Goal: Task Accomplishment & Management: Manage account settings

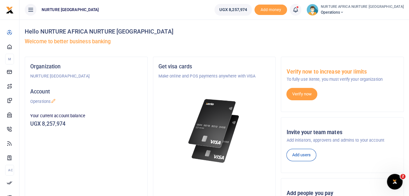
click at [299, 10] on span at bounding box center [299, 10] width 0 height 0
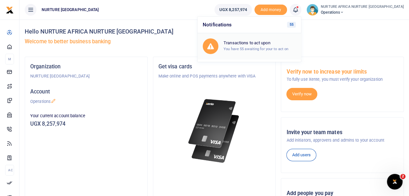
click at [284, 50] on small "You have 55 awaiting for your to act on" at bounding box center [256, 49] width 65 height 5
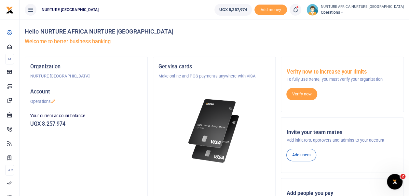
click at [299, 13] on icon at bounding box center [295, 9] width 7 height 7
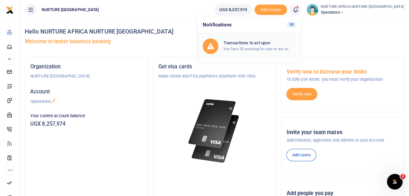
click at [280, 48] on small "You have 55 awaiting for your to act on" at bounding box center [256, 49] width 65 height 5
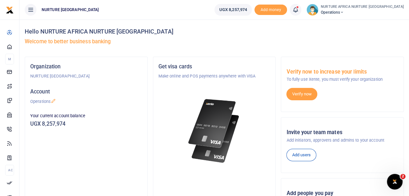
click at [299, 10] on icon at bounding box center [295, 9] width 7 height 7
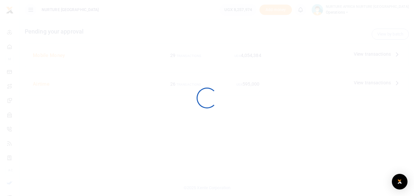
click at [346, 40] on div at bounding box center [207, 98] width 414 height 196
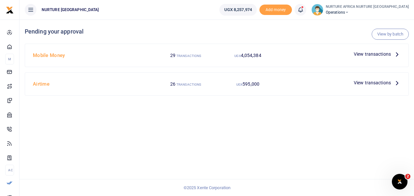
click at [365, 53] on span "View transactions" at bounding box center [372, 53] width 37 height 7
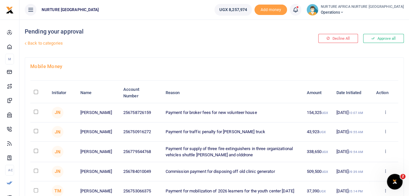
click at [45, 45] on link "Back to categories" at bounding box center [149, 43] width 252 height 11
click at [34, 43] on link "Back to categories" at bounding box center [149, 43] width 252 height 11
click at [299, 10] on icon at bounding box center [295, 9] width 7 height 7
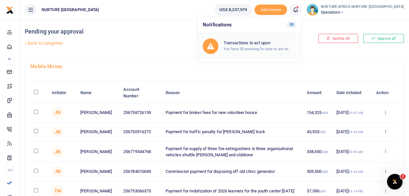
click at [277, 40] on h6 "Transactions to act upon" at bounding box center [260, 42] width 72 height 5
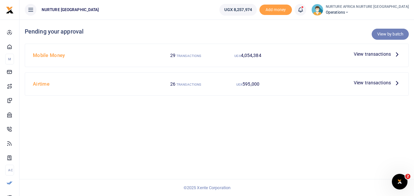
click at [387, 34] on link "View by batch" at bounding box center [390, 34] width 37 height 11
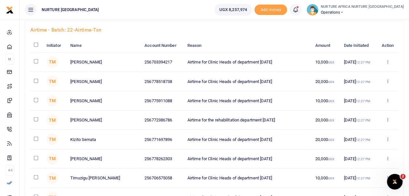
scroll to position [742, 0]
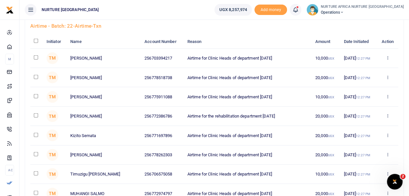
click at [34, 55] on input "checkbox" at bounding box center [36, 57] width 4 height 4
checkbox input "true"
click at [35, 75] on input "checkbox" at bounding box center [36, 77] width 4 height 4
checkbox input "true"
click at [35, 94] on input "checkbox" at bounding box center [36, 96] width 4 height 4
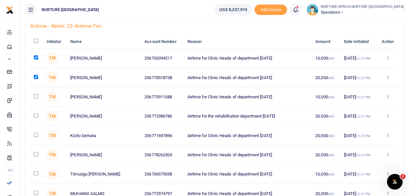
checkbox input "true"
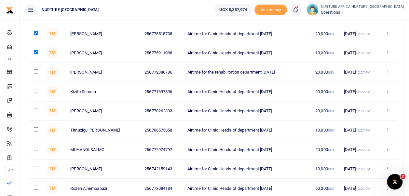
scroll to position [787, 0]
click at [36, 127] on input "checkbox" at bounding box center [36, 129] width 4 height 4
checkbox input "true"
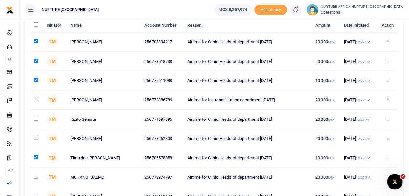
scroll to position [759, 0]
click at [35, 97] on input "checkbox" at bounding box center [36, 99] width 4 height 4
checkbox input "true"
click at [35, 116] on input "checkbox" at bounding box center [36, 118] width 4 height 4
checkbox input "true"
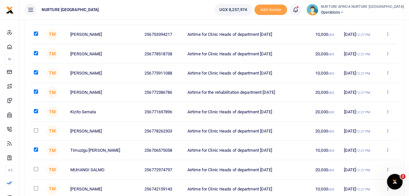
scroll to position [776, 0]
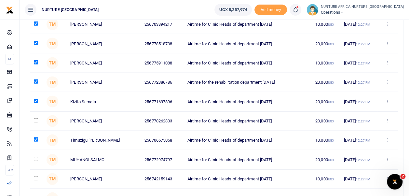
click at [35, 118] on input "checkbox" at bounding box center [36, 120] width 4 height 4
checkbox input "true"
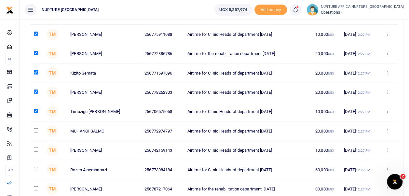
scroll to position [805, 0]
click at [34, 128] on input "checkbox" at bounding box center [36, 130] width 4 height 4
checkbox input "true"
click at [35, 147] on input "checkbox" at bounding box center [36, 149] width 4 height 4
checkbox input "true"
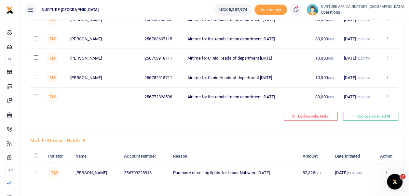
scroll to position [1108, 0]
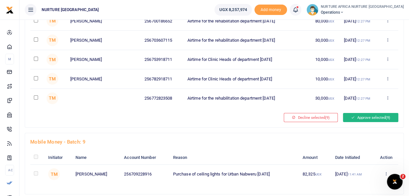
click at [374, 113] on button "Approve selected (9)" at bounding box center [370, 117] width 55 height 9
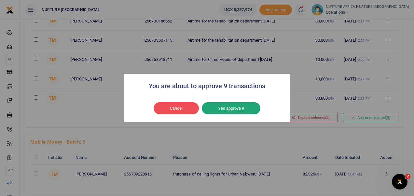
click at [243, 108] on button "Yes approve 9" at bounding box center [231, 108] width 59 height 12
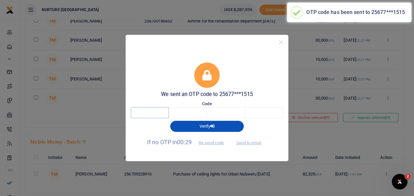
click at [148, 112] on input "text" at bounding box center [150, 112] width 38 height 11
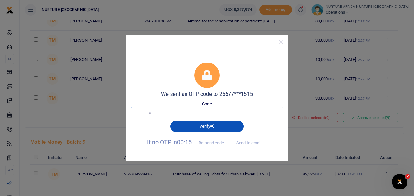
type input "3"
type input "6"
type input "1"
type input "5"
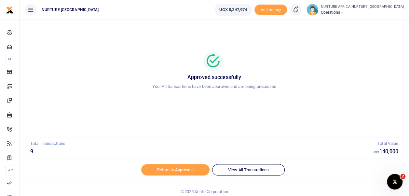
scroll to position [30, 0]
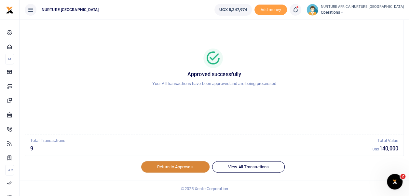
click at [166, 163] on link "Return to Approvals" at bounding box center [175, 166] width 68 height 11
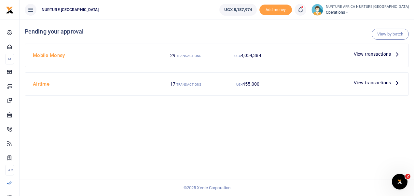
click at [358, 80] on span "View transactions" at bounding box center [372, 82] width 37 height 7
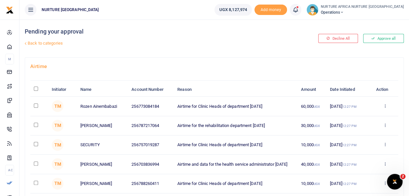
click at [36, 124] on input "checkbox" at bounding box center [36, 125] width 4 height 4
checkbox input "true"
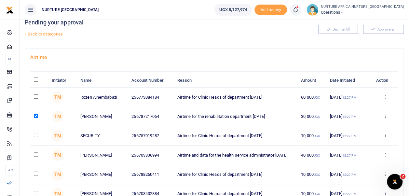
scroll to position [18, 0]
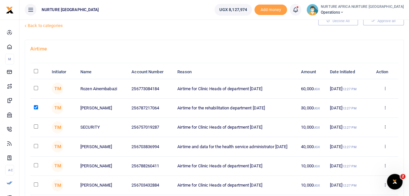
click at [36, 126] on input "checkbox" at bounding box center [36, 126] width 4 height 4
checkbox input "true"
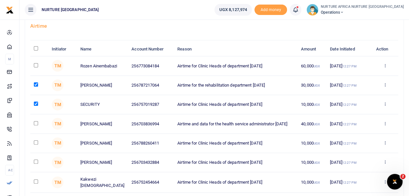
scroll to position [42, 0]
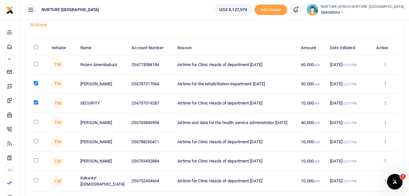
click at [35, 121] on input "checkbox" at bounding box center [36, 122] width 4 height 4
checkbox input "true"
click at [36, 140] on input "checkbox" at bounding box center [36, 141] width 4 height 4
checkbox input "true"
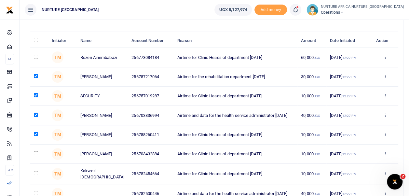
scroll to position [57, 0]
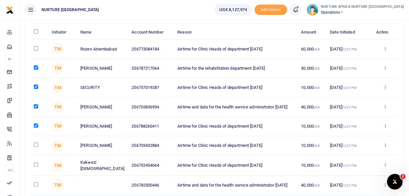
click at [36, 144] on input "checkbox" at bounding box center [36, 145] width 4 height 4
checkbox input "true"
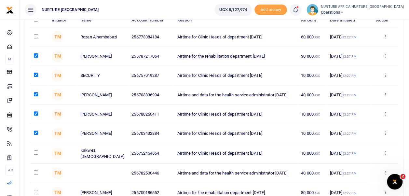
scroll to position [73, 0]
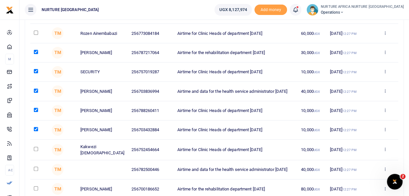
click at [36, 149] on input "checkbox" at bounding box center [36, 149] width 4 height 4
checkbox input "true"
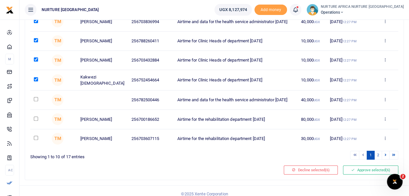
scroll to position [143, 0]
click at [366, 168] on button "Approve selected (6)" at bounding box center [370, 169] width 55 height 9
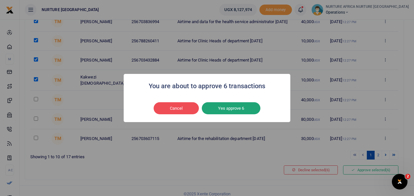
click at [239, 111] on button "Yes approve 6" at bounding box center [231, 108] width 59 height 12
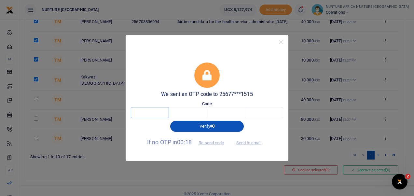
click at [150, 113] on input "text" at bounding box center [150, 112] width 38 height 11
type input "8"
type input "7"
type input "6"
type input "1"
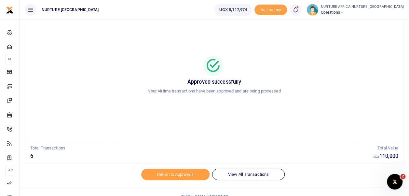
scroll to position [31, 0]
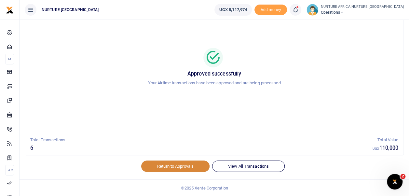
click at [163, 164] on link "Return to Approvals" at bounding box center [175, 165] width 68 height 11
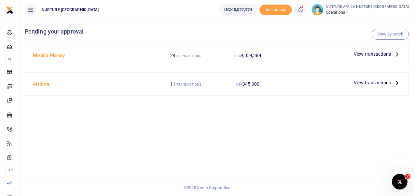
click at [373, 82] on span "View transactions" at bounding box center [372, 82] width 37 height 7
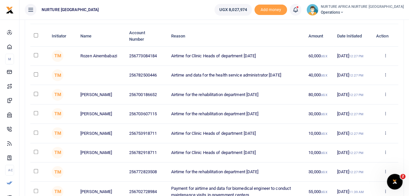
scroll to position [59, 0]
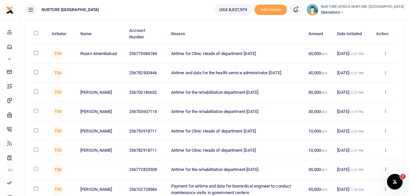
click at [37, 113] on input "checkbox" at bounding box center [36, 111] width 4 height 4
checkbox input "true"
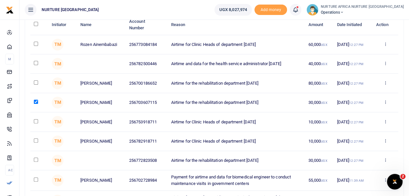
scroll to position [69, 0]
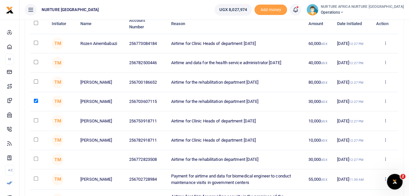
click at [36, 122] on input "checkbox" at bounding box center [36, 120] width 4 height 4
checkbox input "true"
click at [35, 142] on input "checkbox" at bounding box center [36, 139] width 4 height 4
checkbox input "true"
click at [34, 161] on input "checkbox" at bounding box center [36, 158] width 4 height 4
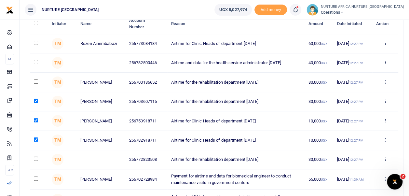
checkbox input "true"
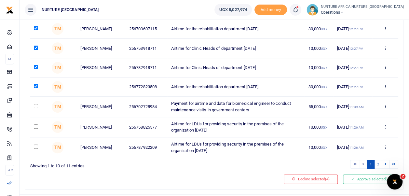
scroll to position [142, 0]
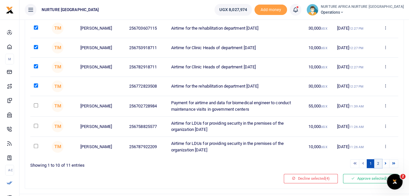
click at [378, 168] on link "2" at bounding box center [378, 163] width 8 height 9
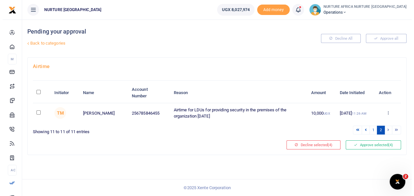
scroll to position [0, 0]
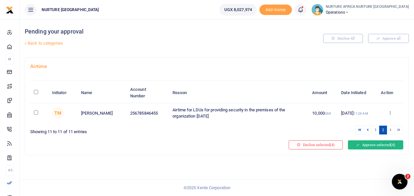
click at [374, 143] on button "Approve selected (4)" at bounding box center [375, 144] width 55 height 9
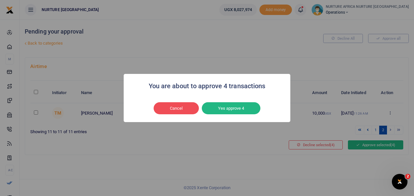
click at [244, 112] on button "Yes approve 4" at bounding box center [231, 108] width 59 height 12
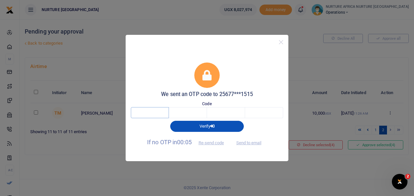
click at [157, 115] on input "text" at bounding box center [150, 112] width 38 height 11
type input "6"
type input "1"
type input "2"
type input "0"
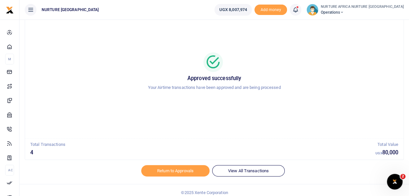
scroll to position [31, 0]
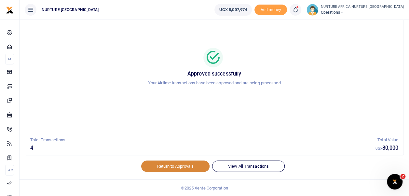
click at [158, 169] on link "Return to Approvals" at bounding box center [175, 165] width 68 height 11
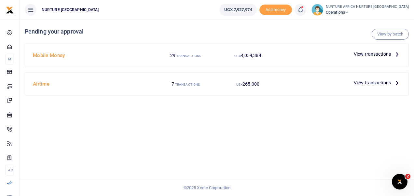
click at [387, 59] on div "View transactions" at bounding box center [341, 55] width 124 height 12
click at [370, 81] on span "View transactions" at bounding box center [372, 82] width 37 height 7
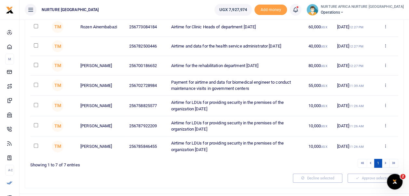
scroll to position [88, 0]
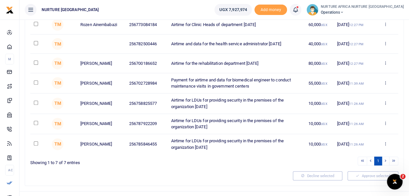
click at [36, 64] on input "checkbox" at bounding box center [36, 63] width 4 height 4
click at [36, 62] on input "checkbox" at bounding box center [36, 63] width 4 height 4
checkbox input "false"
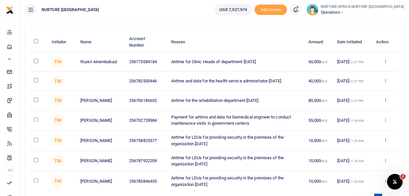
scroll to position [0, 0]
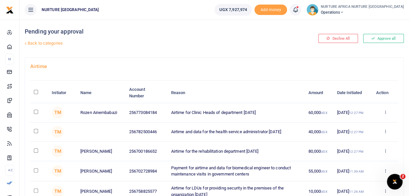
click at [40, 41] on link "Back to categories" at bounding box center [149, 43] width 252 height 11
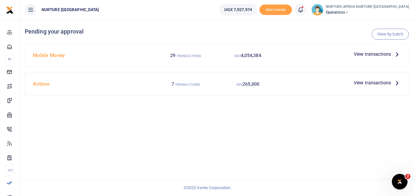
click at [368, 53] on span "View transactions" at bounding box center [372, 53] width 37 height 7
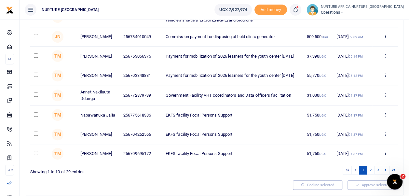
scroll to position [139, 0]
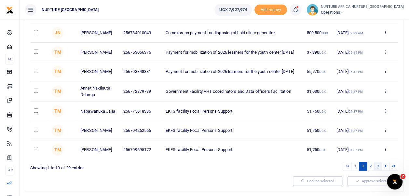
click at [378, 170] on link "3" at bounding box center [378, 166] width 8 height 9
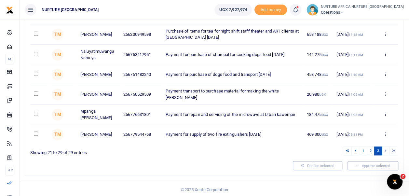
click at [36, 135] on input "checkbox" at bounding box center [36, 133] width 4 height 4
checkbox input "true"
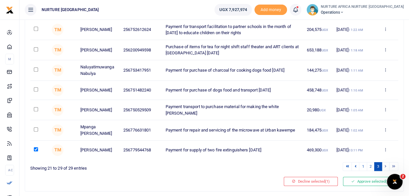
scroll to position [124, 0]
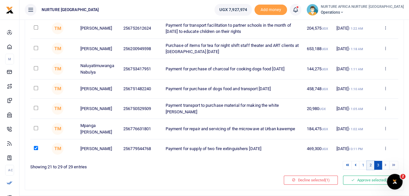
click at [371, 166] on link "2" at bounding box center [371, 165] width 8 height 9
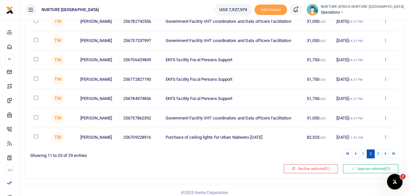
scroll to position [162, 0]
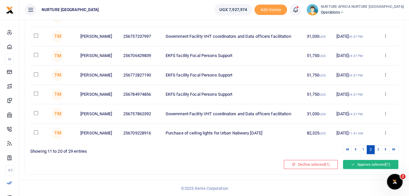
click at [375, 164] on button "Approve selected (1)" at bounding box center [370, 164] width 55 height 9
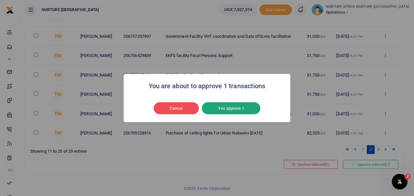
click at [247, 109] on button "Yes approve 1" at bounding box center [231, 108] width 59 height 12
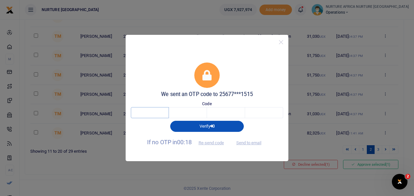
click at [156, 114] on input "text" at bounding box center [150, 112] width 38 height 11
type input "2"
type input "0"
type input "3"
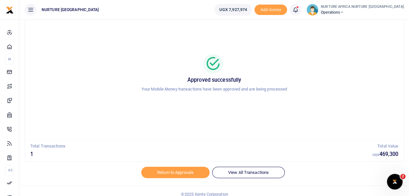
scroll to position [31, 0]
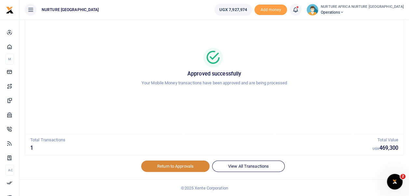
click at [174, 167] on link "Return to Approvals" at bounding box center [175, 165] width 68 height 11
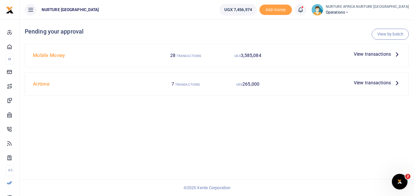
click at [370, 53] on span "View transactions" at bounding box center [372, 53] width 37 height 7
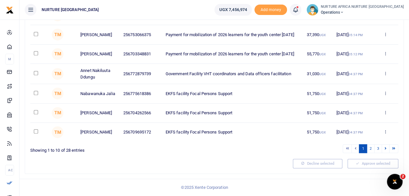
scroll to position [162, 0]
click at [372, 149] on link "2" at bounding box center [371, 148] width 8 height 9
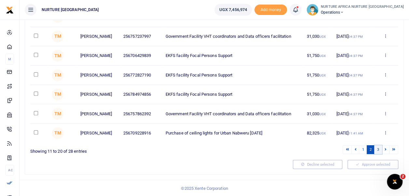
click at [380, 152] on link "3" at bounding box center [378, 149] width 8 height 9
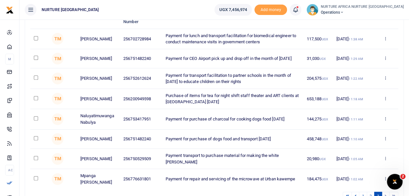
scroll to position [73, 0]
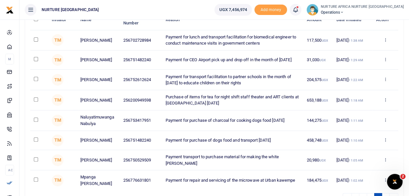
click at [35, 100] on input "checkbox" at bounding box center [36, 99] width 4 height 4
click at [34, 99] on input "checkbox" at bounding box center [36, 99] width 4 height 4
checkbox input "false"
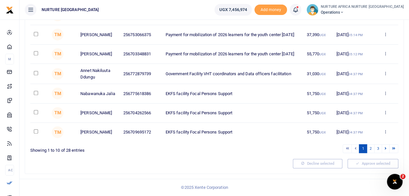
scroll to position [162, 0]
click at [372, 149] on link "2" at bounding box center [371, 148] width 8 height 9
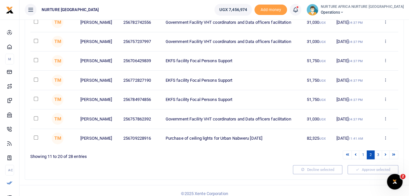
scroll to position [157, 0]
click at [377, 152] on link "3" at bounding box center [378, 154] width 8 height 9
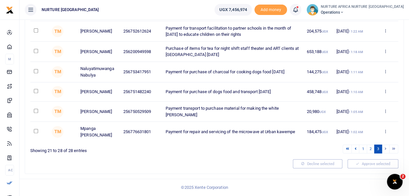
scroll to position [121, 0]
click at [37, 91] on input "checkbox" at bounding box center [36, 91] width 4 height 4
checkbox input "true"
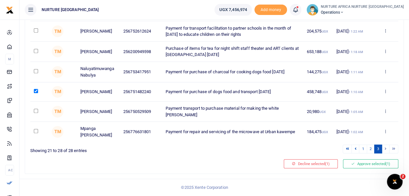
click at [35, 71] on input "checkbox" at bounding box center [36, 71] width 4 height 4
checkbox input "true"
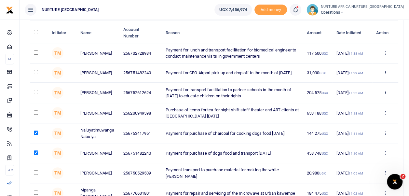
scroll to position [54, 0]
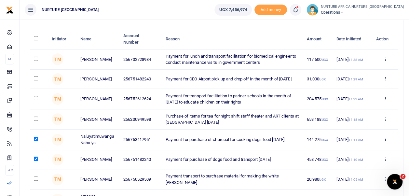
click at [34, 77] on input "checkbox" at bounding box center [36, 78] width 4 height 4
checkbox input "true"
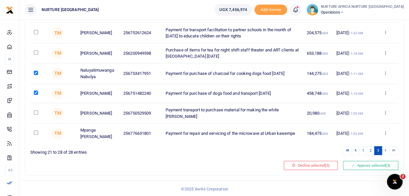
scroll to position [121, 0]
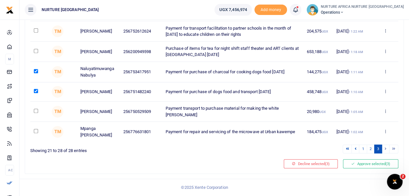
click at [37, 131] on input "checkbox" at bounding box center [36, 131] width 4 height 4
checkbox input "true"
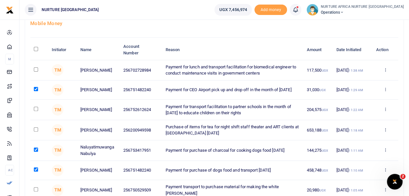
scroll to position [42, 0]
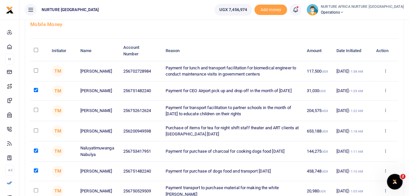
click at [46, 151] on td at bounding box center [39, 151] width 18 height 20
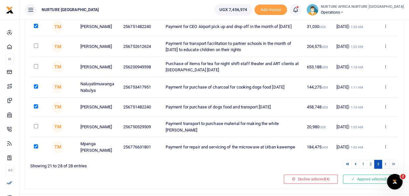
scroll to position [121, 0]
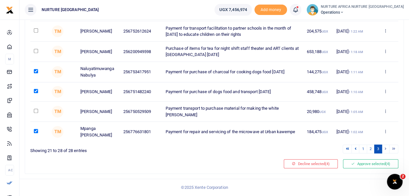
click at [362, 148] on link "1" at bounding box center [363, 148] width 8 height 9
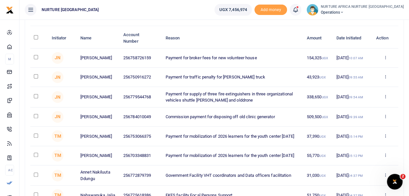
scroll to position [49, 0]
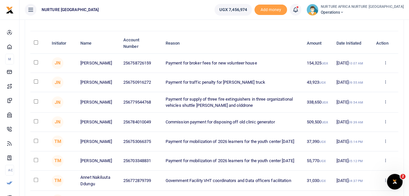
click at [36, 83] on input "checkbox" at bounding box center [36, 81] width 4 height 4
checkbox input "true"
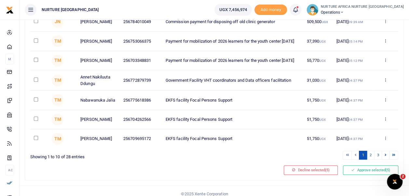
scroll to position [162, 0]
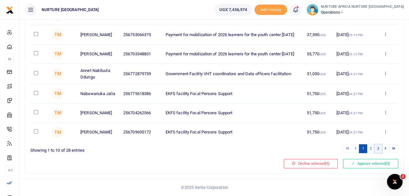
click at [378, 149] on link "3" at bounding box center [378, 148] width 8 height 9
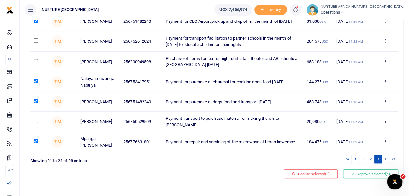
scroll to position [121, 0]
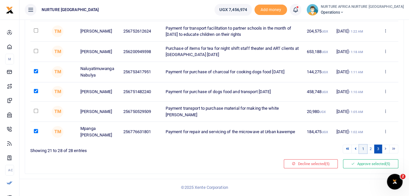
click at [363, 149] on link "1" at bounding box center [363, 148] width 8 height 9
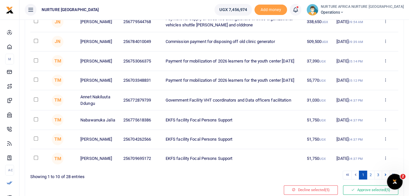
scroll to position [162, 0]
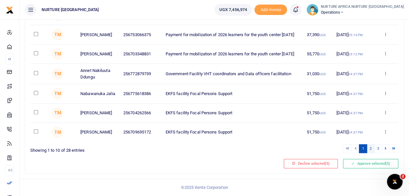
click at [371, 149] on link "2" at bounding box center [371, 148] width 8 height 9
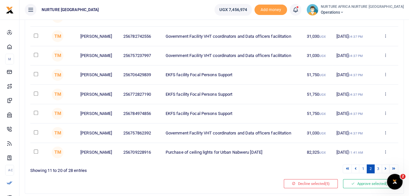
scroll to position [151, 0]
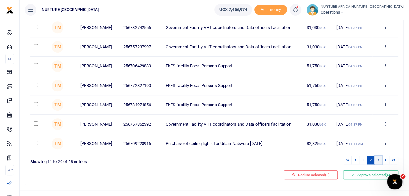
click at [379, 161] on link "3" at bounding box center [378, 160] width 8 height 9
